Goal: Transaction & Acquisition: Purchase product/service

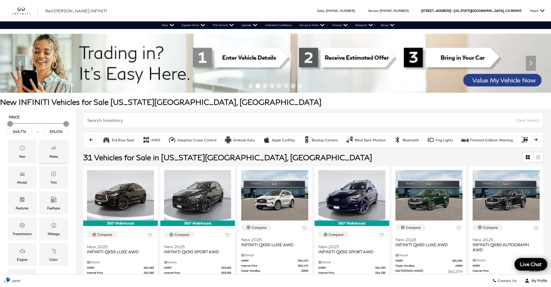
click at [52, 149] on icon "Make" at bounding box center [54, 148] width 6 height 6
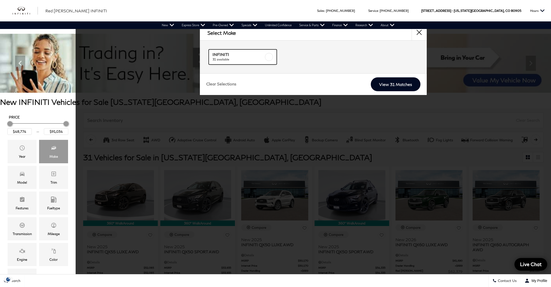
click at [270, 56] on label at bounding box center [269, 57] width 8 height 8
checkbox input "true"
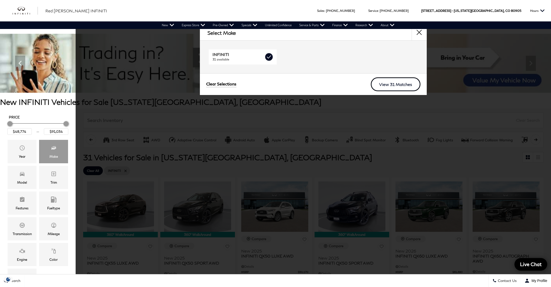
click at [390, 85] on link "View 31 Matches" at bounding box center [396, 84] width 50 height 14
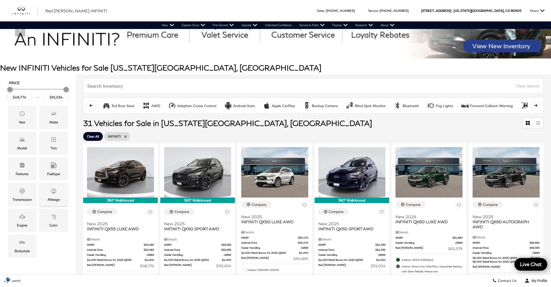
scroll to position [36, 0]
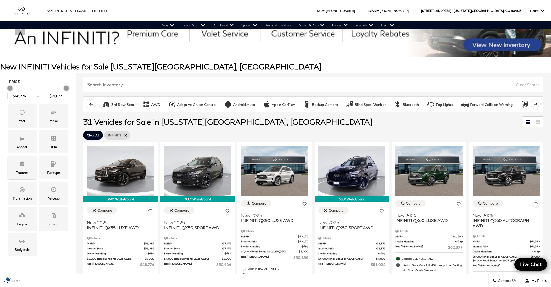
click at [22, 163] on icon "Features" at bounding box center [22, 163] width 5 height 5
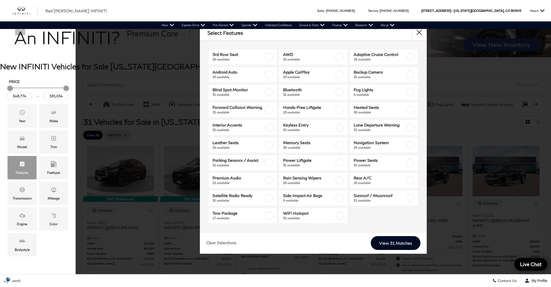
click at [22, 163] on icon "Features" at bounding box center [22, 163] width 5 height 5
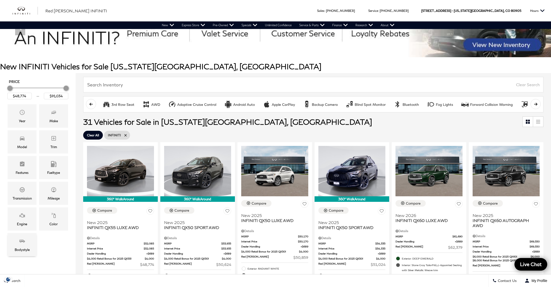
click at [23, 249] on div "Bodystyle" at bounding box center [22, 250] width 15 height 6
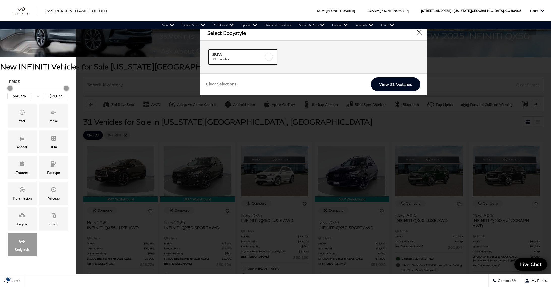
drag, startPoint x: 269, startPoint y: 55, endPoint x: 266, endPoint y: 57, distance: 3.0
click at [269, 55] on label at bounding box center [269, 57] width 8 height 8
checkbox input "true"
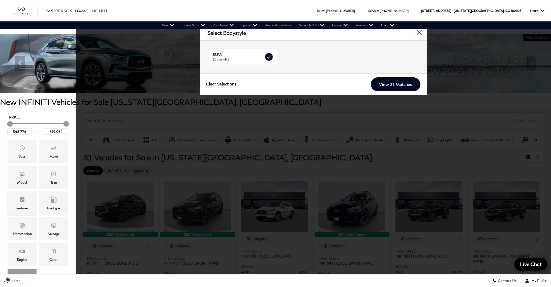
click at [26, 200] on div "Features" at bounding box center [22, 202] width 29 height 23
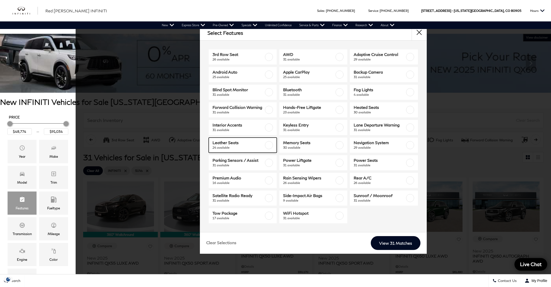
click at [270, 149] on label at bounding box center [269, 145] width 8 height 8
checkbox input "true"
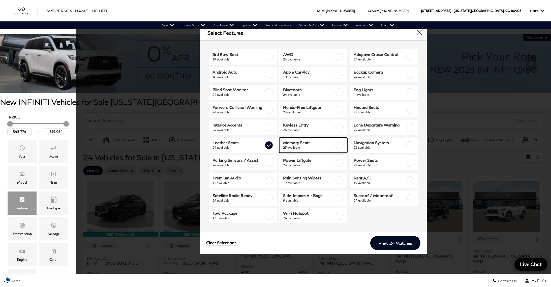
click at [338, 149] on label at bounding box center [339, 145] width 8 height 8
checkbox input "true"
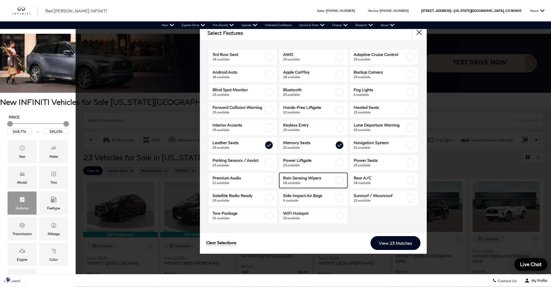
click at [340, 184] on label at bounding box center [339, 180] width 8 height 8
type input "$64,239"
checkbox input "true"
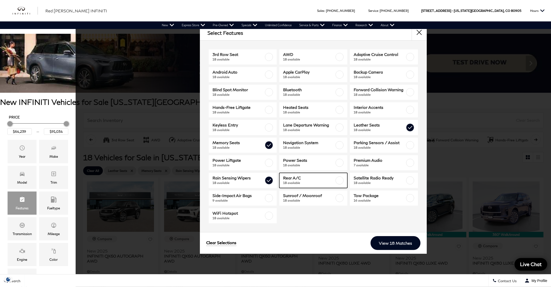
click at [342, 184] on label at bounding box center [339, 180] width 8 height 8
click at [343, 184] on div at bounding box center [339, 180] width 8 height 8
checkbox input "true"
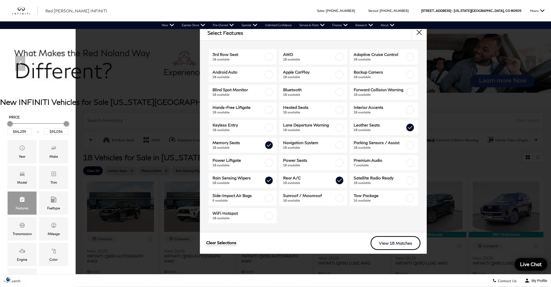
click at [391, 249] on link "View 18 Matches" at bounding box center [395, 243] width 50 height 14
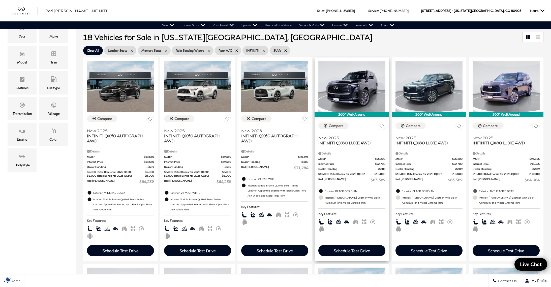
scroll to position [120, 0]
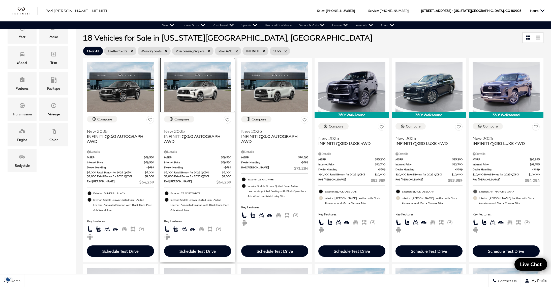
click at [213, 94] on img at bounding box center [197, 87] width 67 height 50
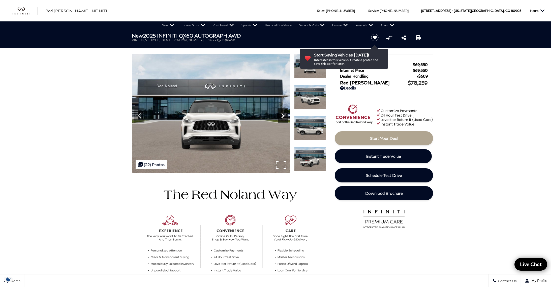
click at [281, 114] on icon "Next" at bounding box center [283, 116] width 10 height 10
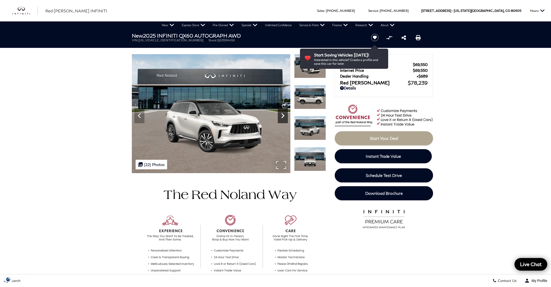
click at [281, 114] on icon "Next" at bounding box center [283, 116] width 10 height 10
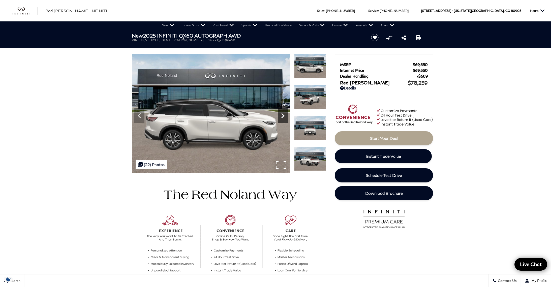
click at [281, 114] on icon "Next" at bounding box center [283, 116] width 10 height 10
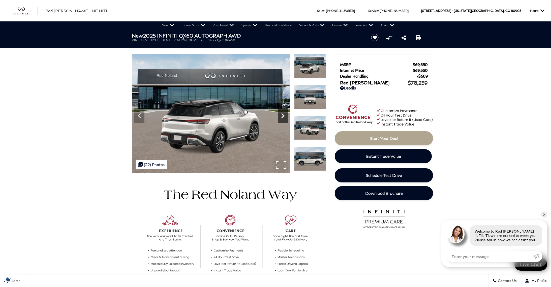
click at [281, 114] on icon "Next" at bounding box center [283, 116] width 10 height 10
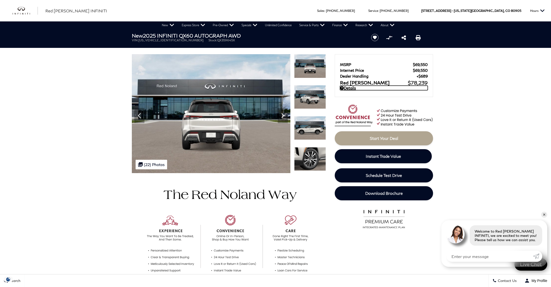
click at [353, 90] on link "Details" at bounding box center [384, 88] width 88 height 5
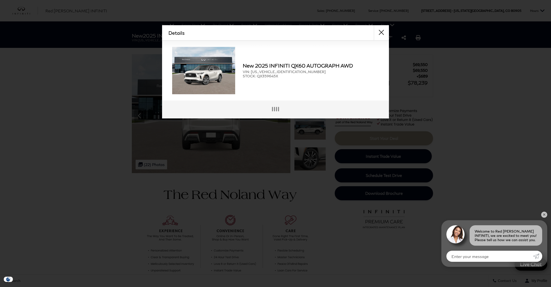
scroll to position [1, 0]
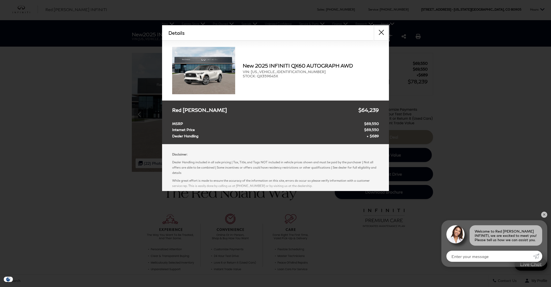
click at [381, 34] on button "close" at bounding box center [381, 32] width 15 height 15
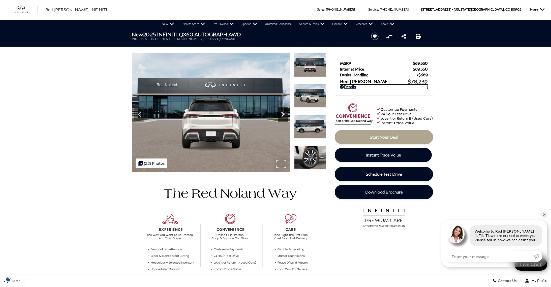
click at [283, 114] on icon "Next" at bounding box center [282, 114] width 3 height 5
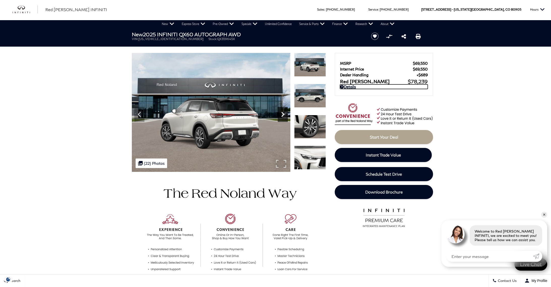
click at [283, 114] on icon "Next" at bounding box center [282, 114] width 3 height 5
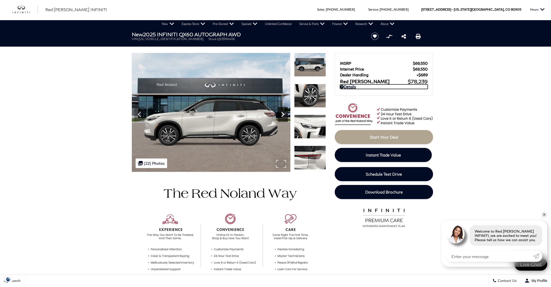
click at [283, 114] on icon "Next" at bounding box center [282, 114] width 3 height 5
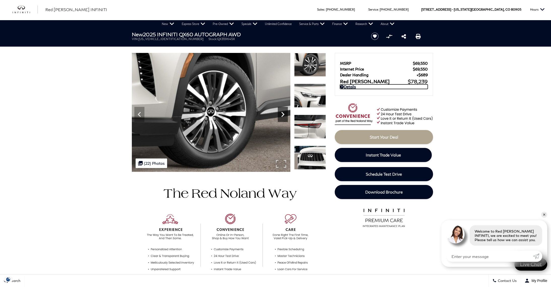
click at [283, 114] on icon "Next" at bounding box center [282, 114] width 3 height 5
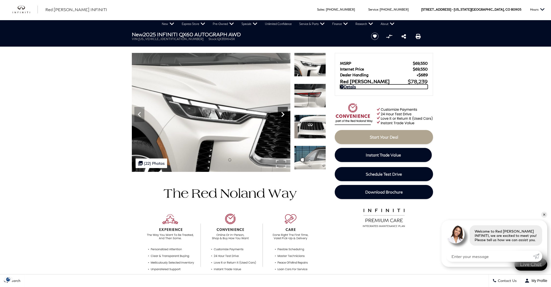
click at [283, 114] on icon "Next" at bounding box center [282, 114] width 3 height 5
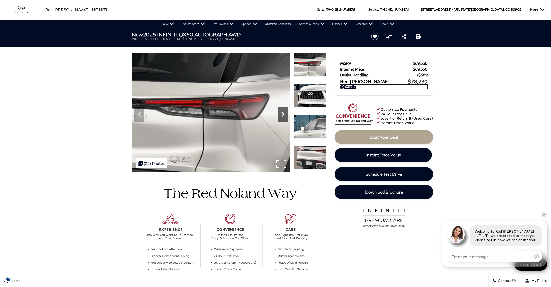
click at [283, 114] on icon "Next" at bounding box center [282, 114] width 3 height 5
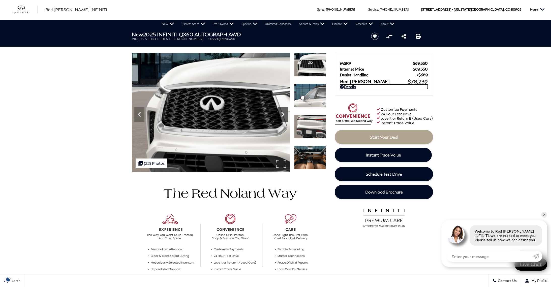
click at [283, 114] on icon "Next" at bounding box center [282, 114] width 3 height 5
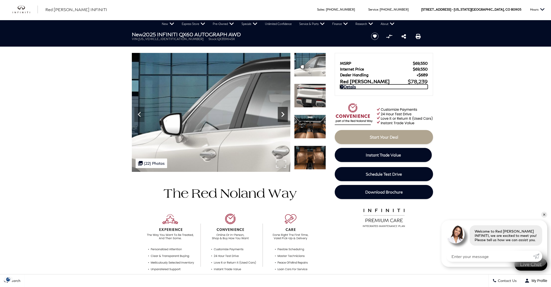
click at [283, 114] on icon "Next" at bounding box center [282, 114] width 3 height 5
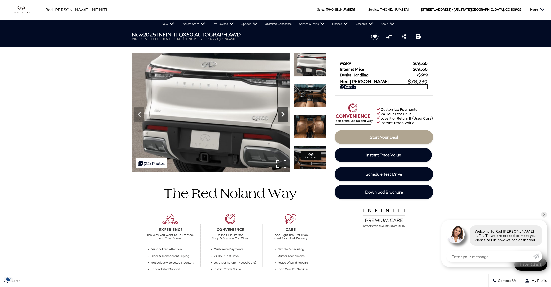
click at [283, 114] on icon "Next" at bounding box center [282, 114] width 3 height 5
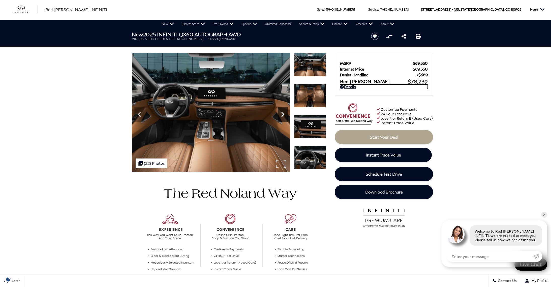
click at [283, 114] on icon "Next" at bounding box center [282, 114] width 3 height 5
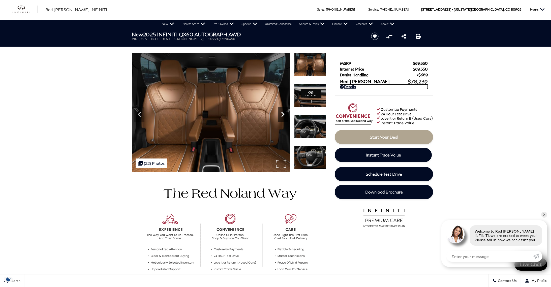
click at [283, 114] on icon "Next" at bounding box center [282, 114] width 3 height 5
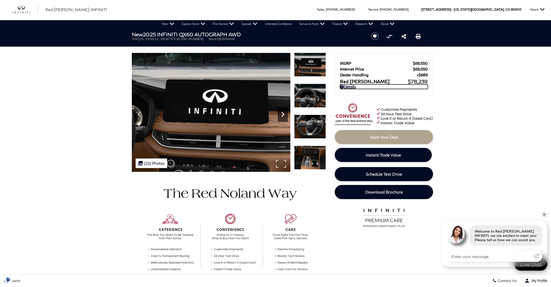
click at [283, 114] on icon "Next" at bounding box center [282, 114] width 3 height 5
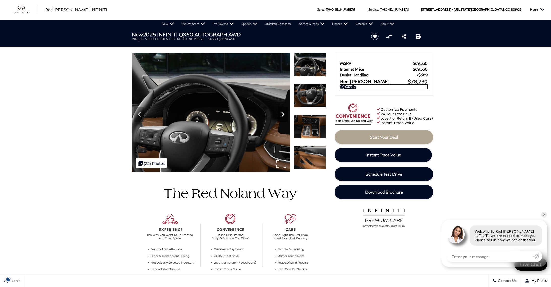
click at [283, 114] on icon "Next" at bounding box center [282, 114] width 3 height 5
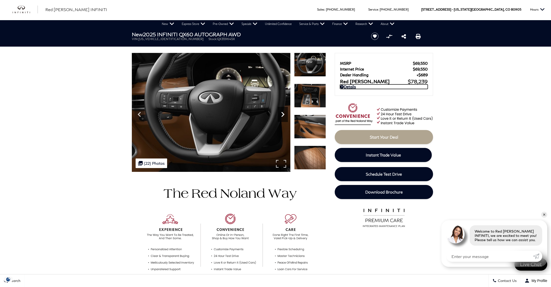
click at [283, 114] on icon "Next" at bounding box center [282, 114] width 3 height 5
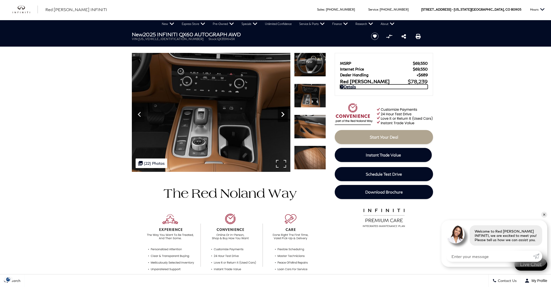
click at [283, 114] on icon "Next" at bounding box center [282, 114] width 3 height 5
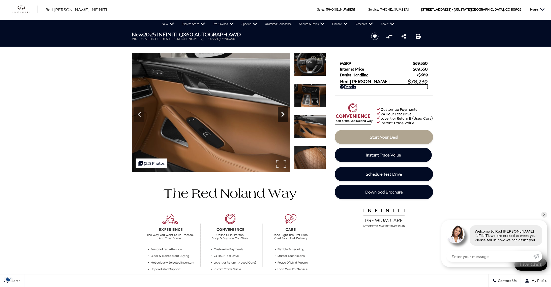
click at [283, 114] on icon "Next" at bounding box center [282, 114] width 3 height 5
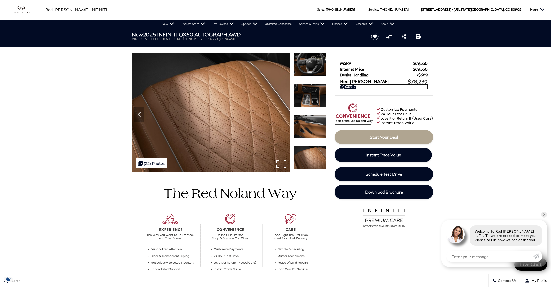
click at [283, 114] on img at bounding box center [211, 112] width 158 height 119
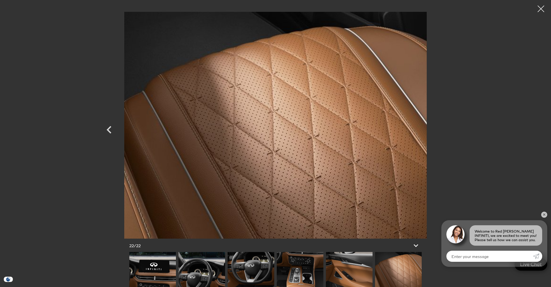
click at [541, 10] on div at bounding box center [540, 8] width 13 height 13
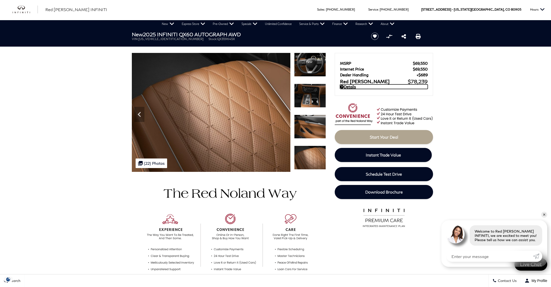
click at [348, 88] on link "Details" at bounding box center [384, 86] width 88 height 5
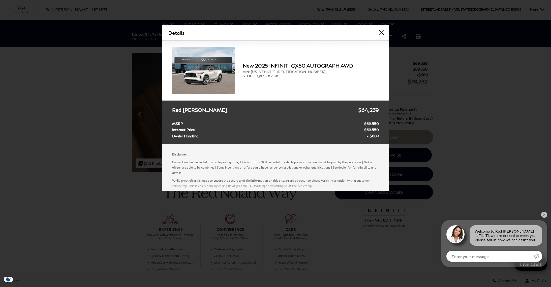
scroll to position [3, 0]
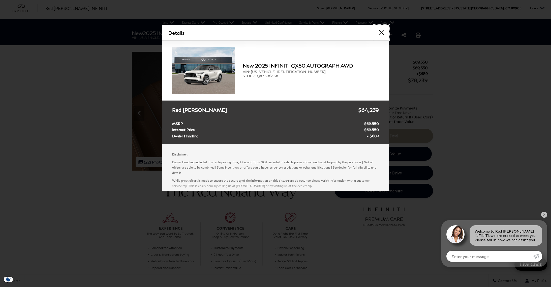
click at [381, 32] on button "close" at bounding box center [381, 32] width 15 height 15
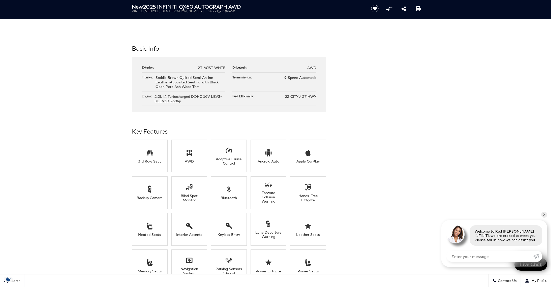
scroll to position [254, 0]
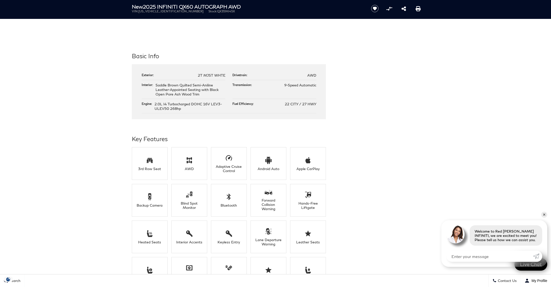
click at [366, 136] on div "Key Features 3rd Row Seat AWD Adaptive Cruise Control Android Auto Apple CarPla…" at bounding box center [275, 232] width 302 height 196
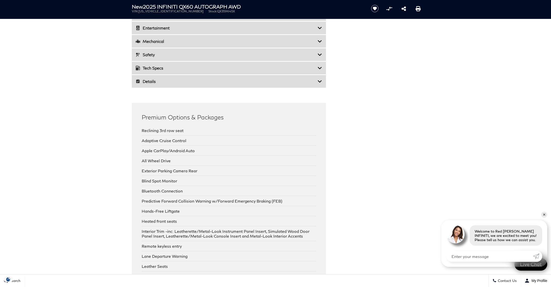
scroll to position [864, 0]
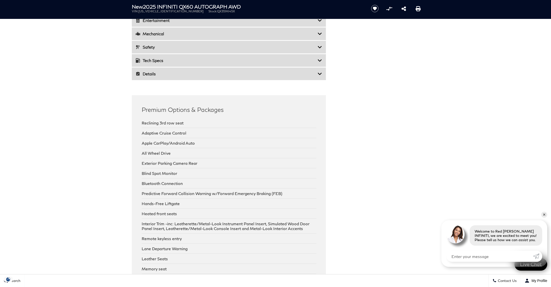
click at [319, 76] on icon at bounding box center [319, 73] width 5 height 5
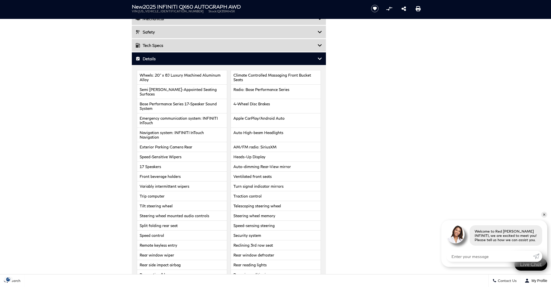
scroll to position [558, 0]
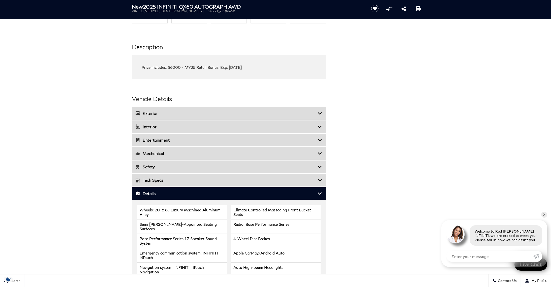
click at [316, 122] on div "Interior" at bounding box center [229, 126] width 194 height 13
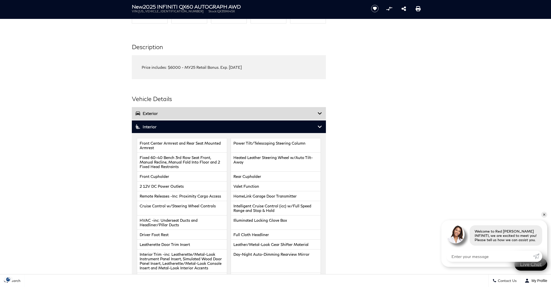
click at [314, 115] on h3 "Exterior" at bounding box center [227, 113] width 182 height 5
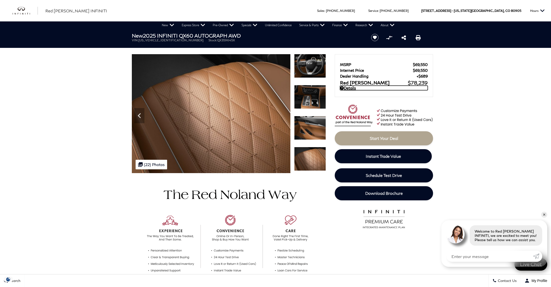
scroll to position [2, 0]
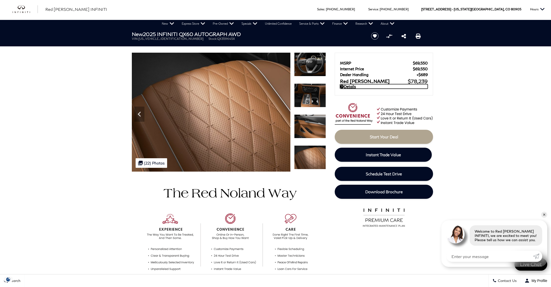
click at [346, 91] on div "MSRP $69,550 Internet Price $69,550 Dealer Handling $689 Red Noland Price $78,2…" at bounding box center [384, 74] width 98 height 43
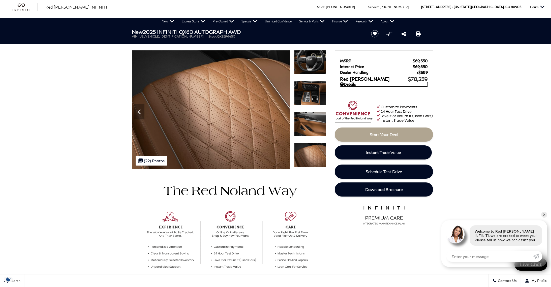
click at [343, 86] on icon at bounding box center [342, 84] width 4 height 4
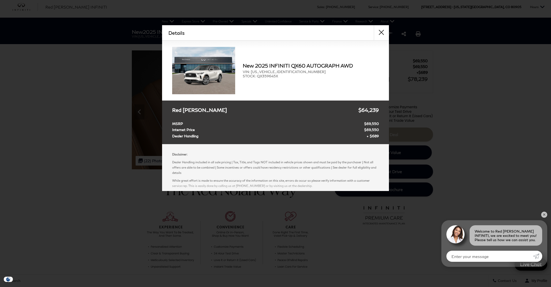
scroll to position [4, 0]
click at [383, 34] on button "close" at bounding box center [381, 32] width 15 height 15
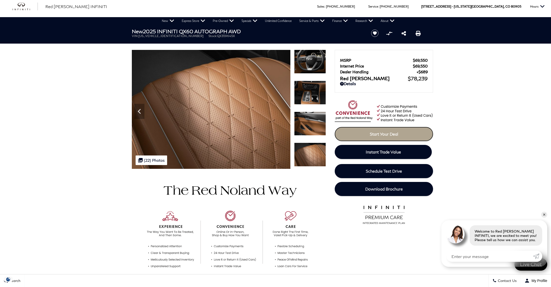
click at [407, 137] on link "Start Your Deal" at bounding box center [384, 134] width 98 height 14
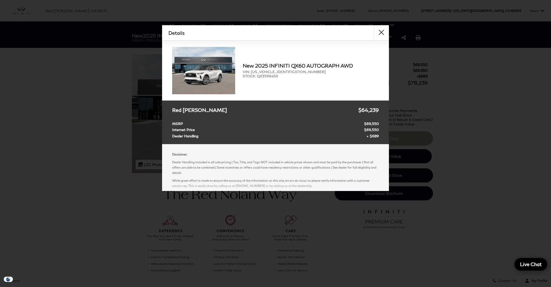
scroll to position [6, 0]
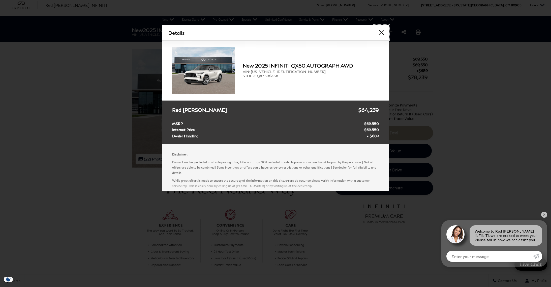
click at [382, 32] on button "close" at bounding box center [381, 32] width 15 height 15
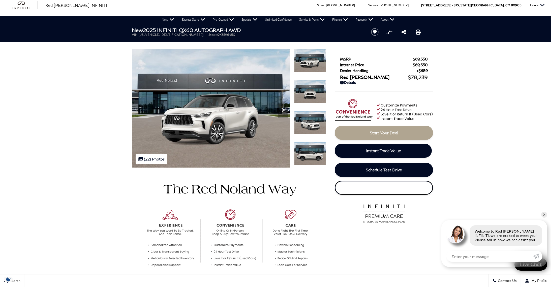
click at [378, 187] on span "Download Brochure" at bounding box center [384, 187] width 38 height 5
